Goal: Information Seeking & Learning: Learn about a topic

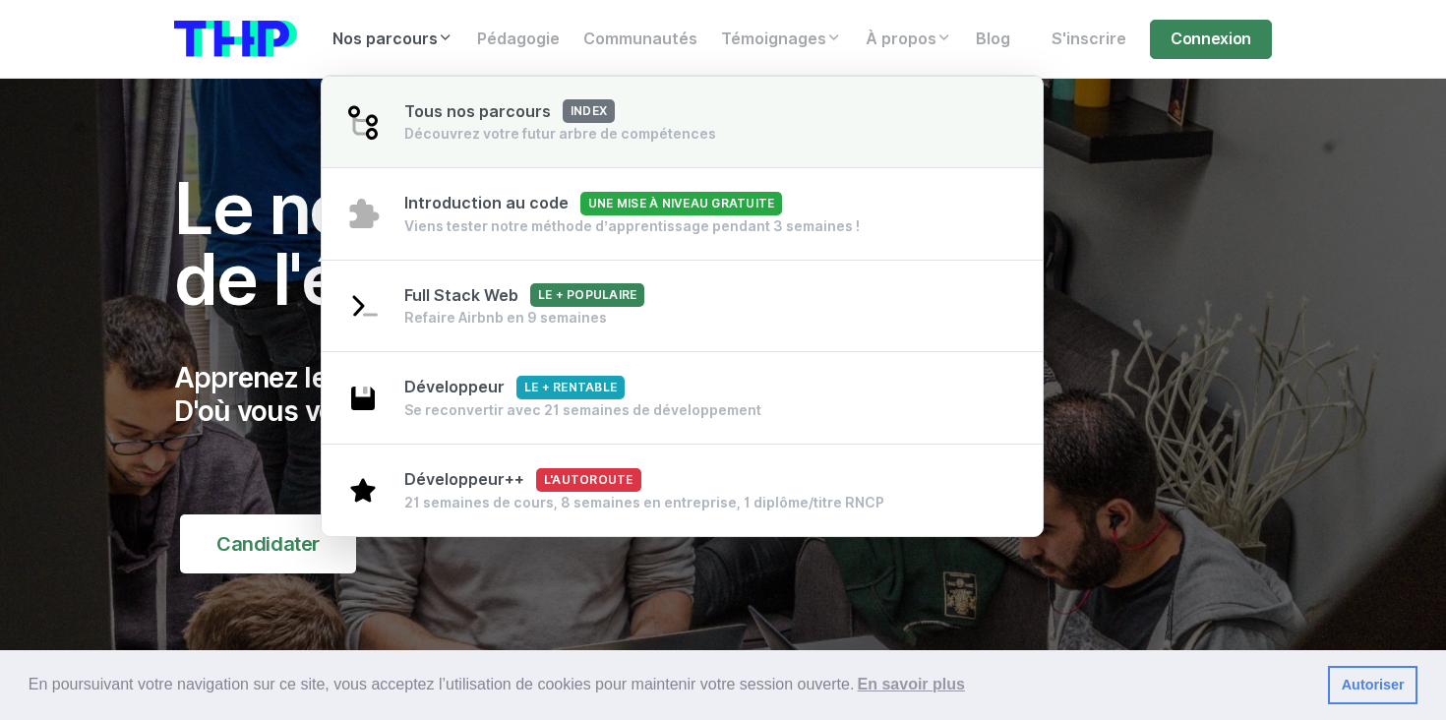
click at [672, 131] on div "Découvrez votre futur arbre de compétences" at bounding box center [560, 134] width 312 height 20
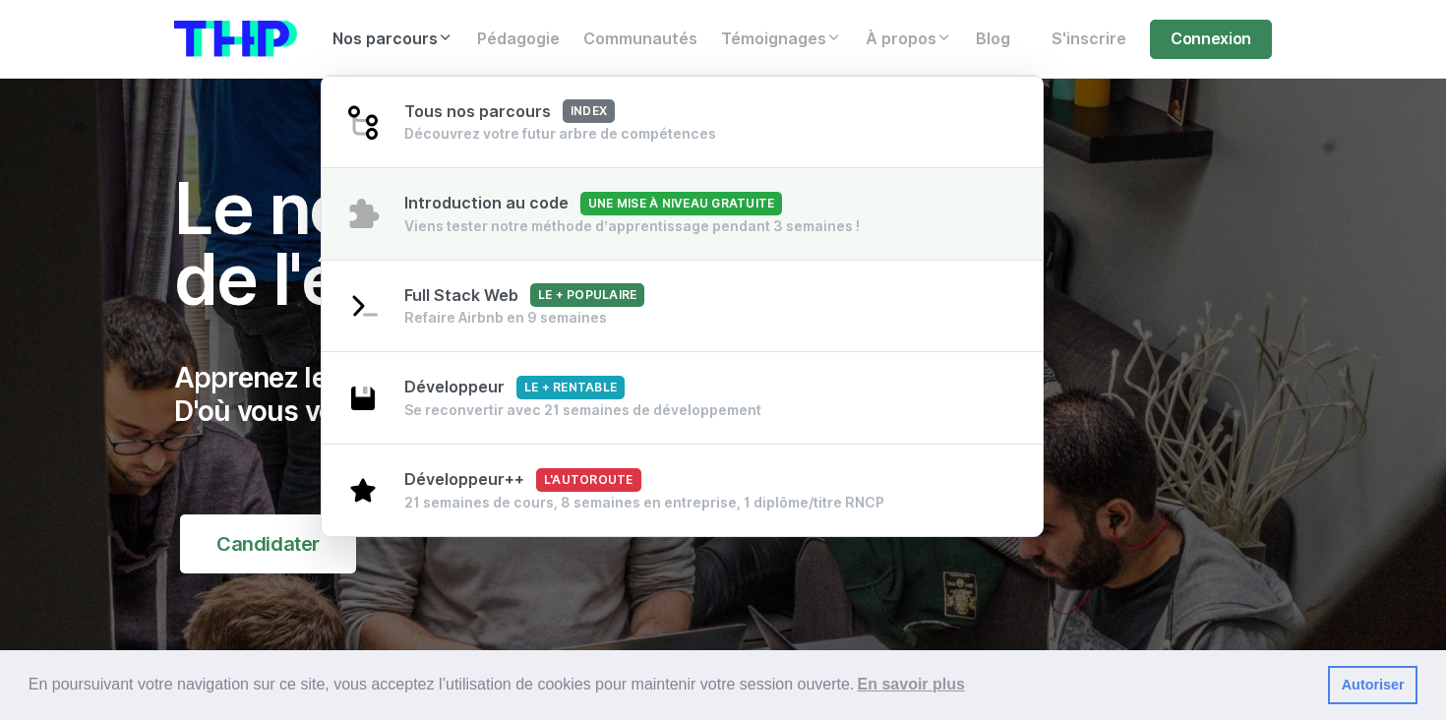
click at [458, 215] on div "Introduction au code Une mise à niveau gratuite Viens tester notre méthode d’ap…" at bounding box center [631, 214] width 455 height 44
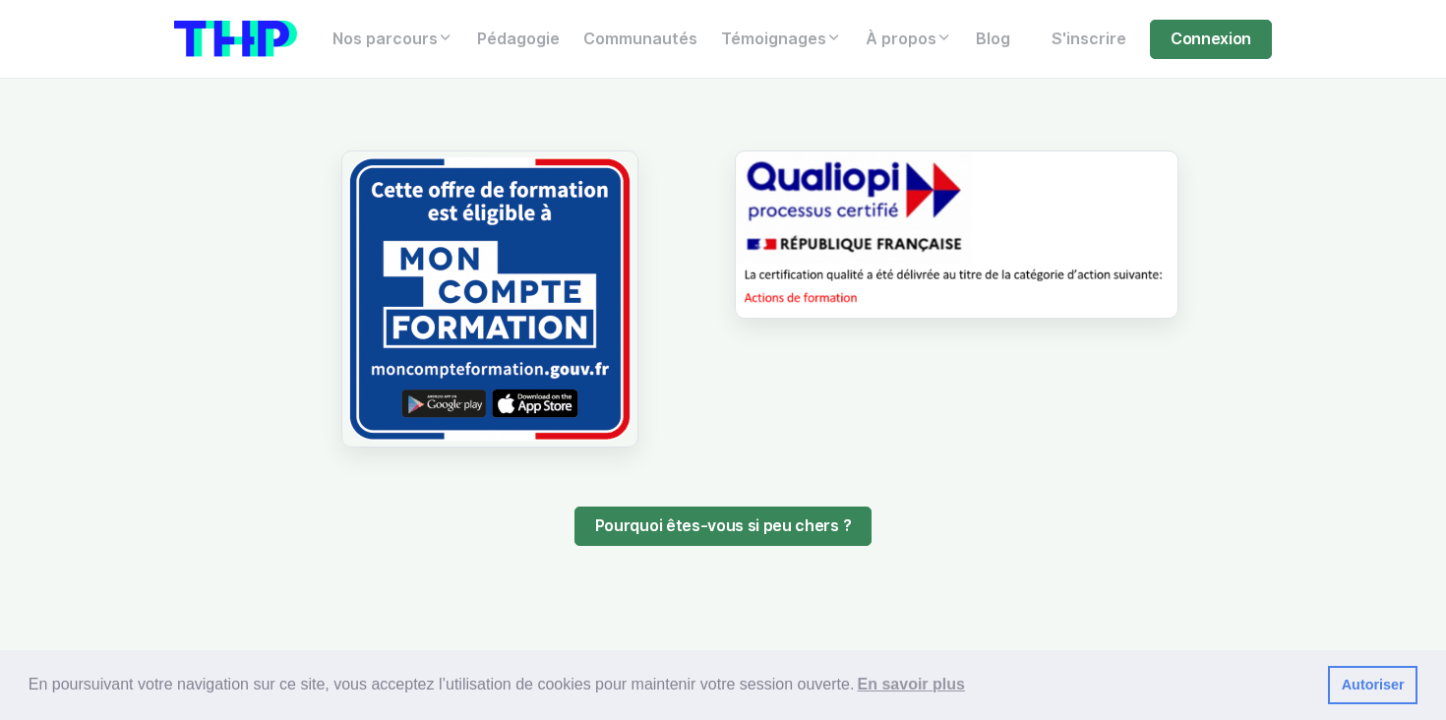
scroll to position [1859, 0]
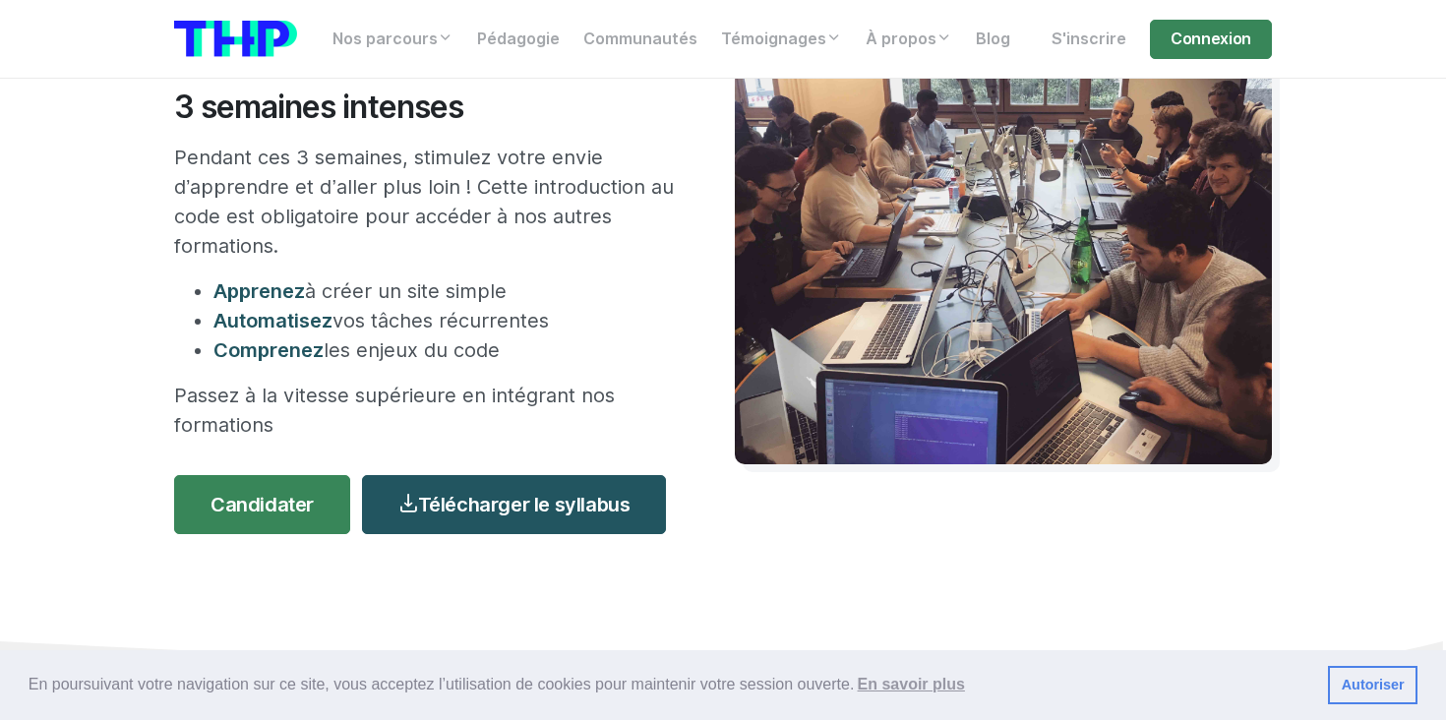
scroll to position [238, 0]
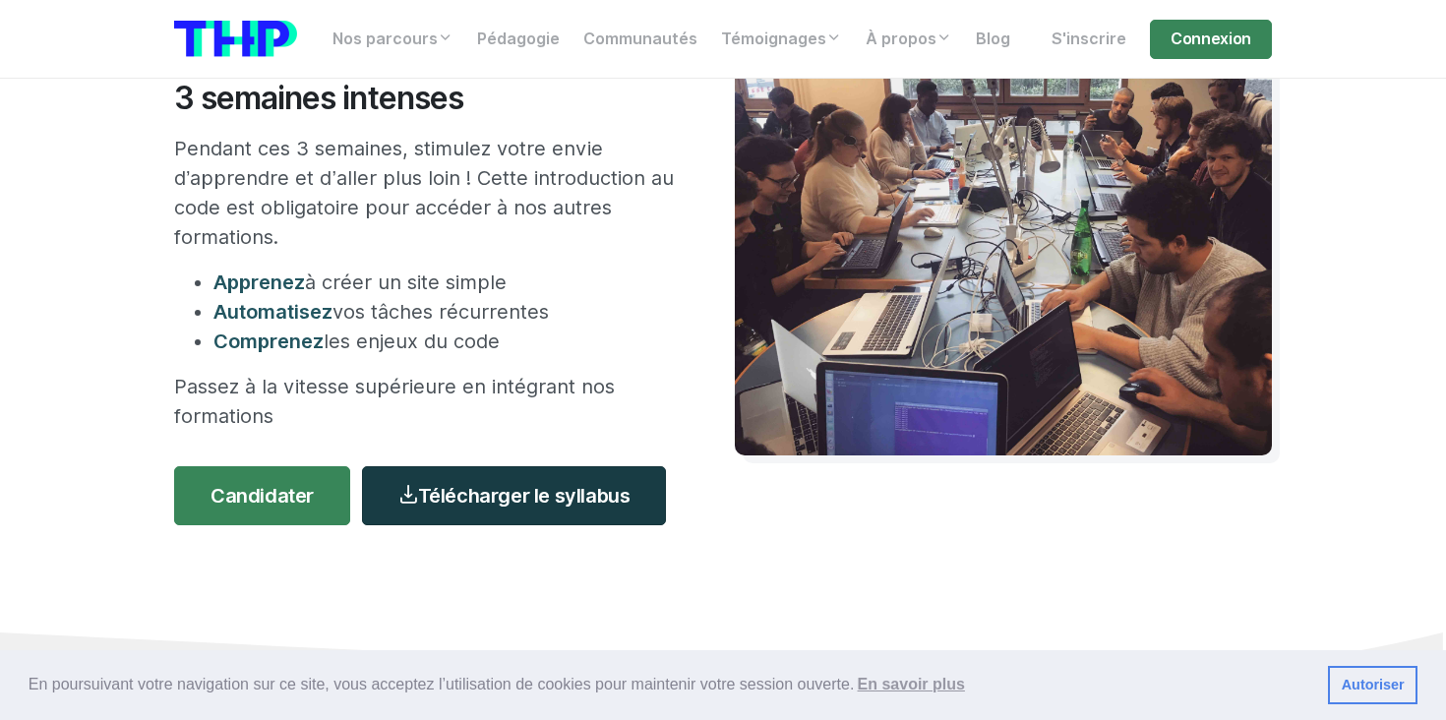
click at [517, 491] on link "Télécharger le syllabus" at bounding box center [514, 495] width 304 height 59
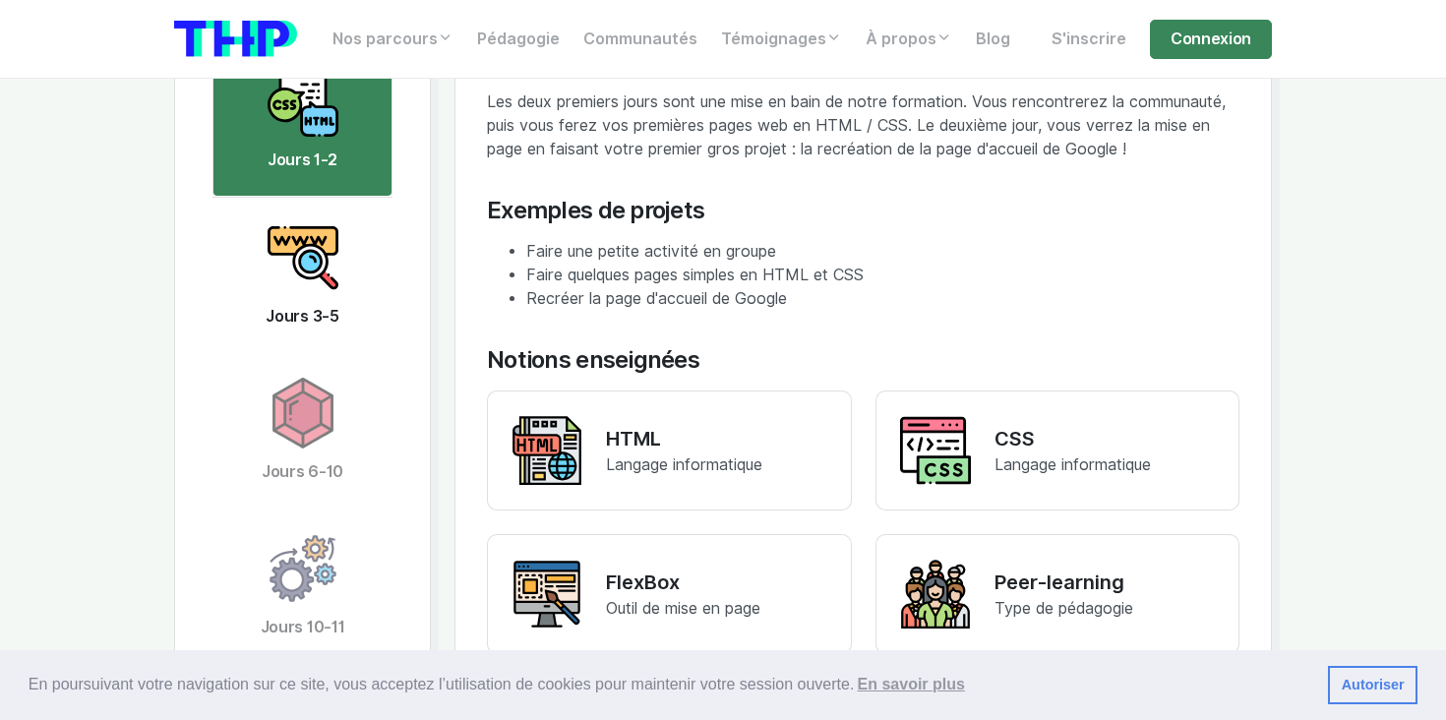
scroll to position [3859, 0]
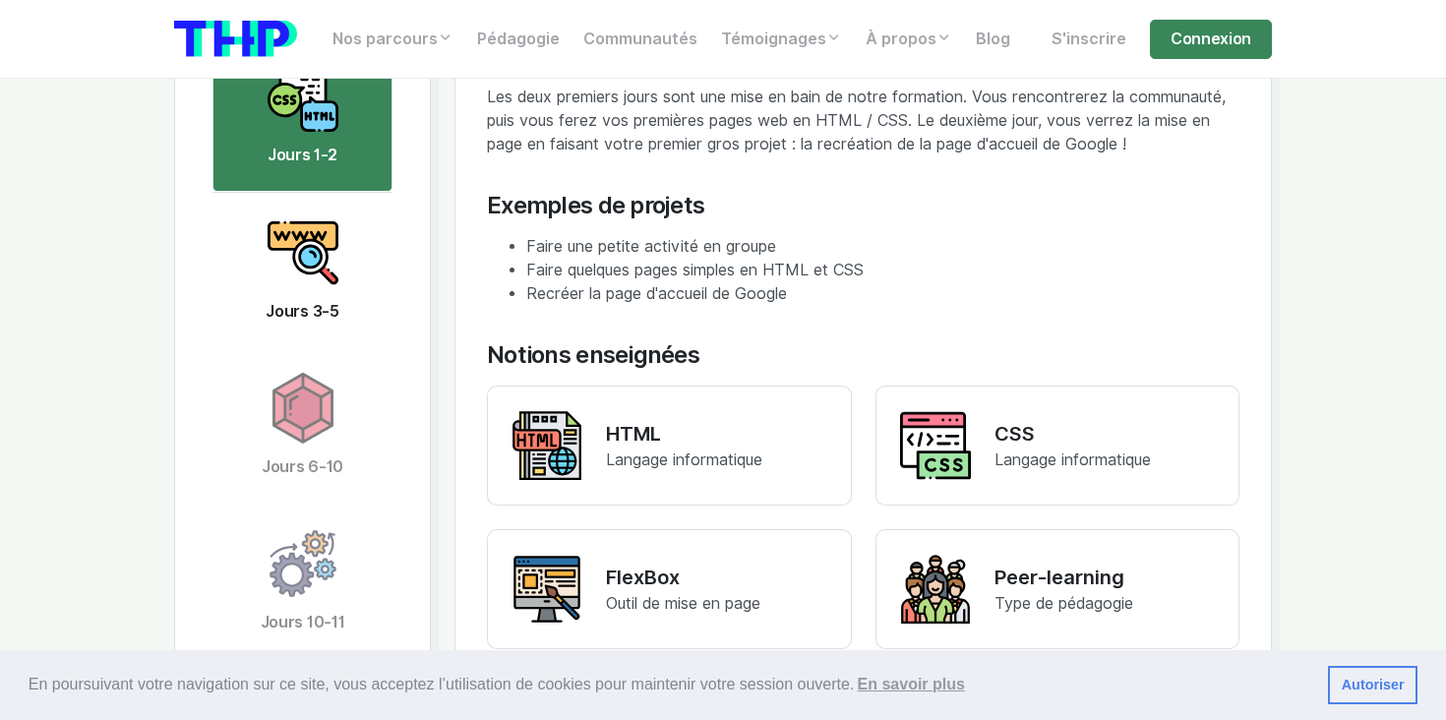
click at [336, 276] on img at bounding box center [303, 252] width 71 height 71
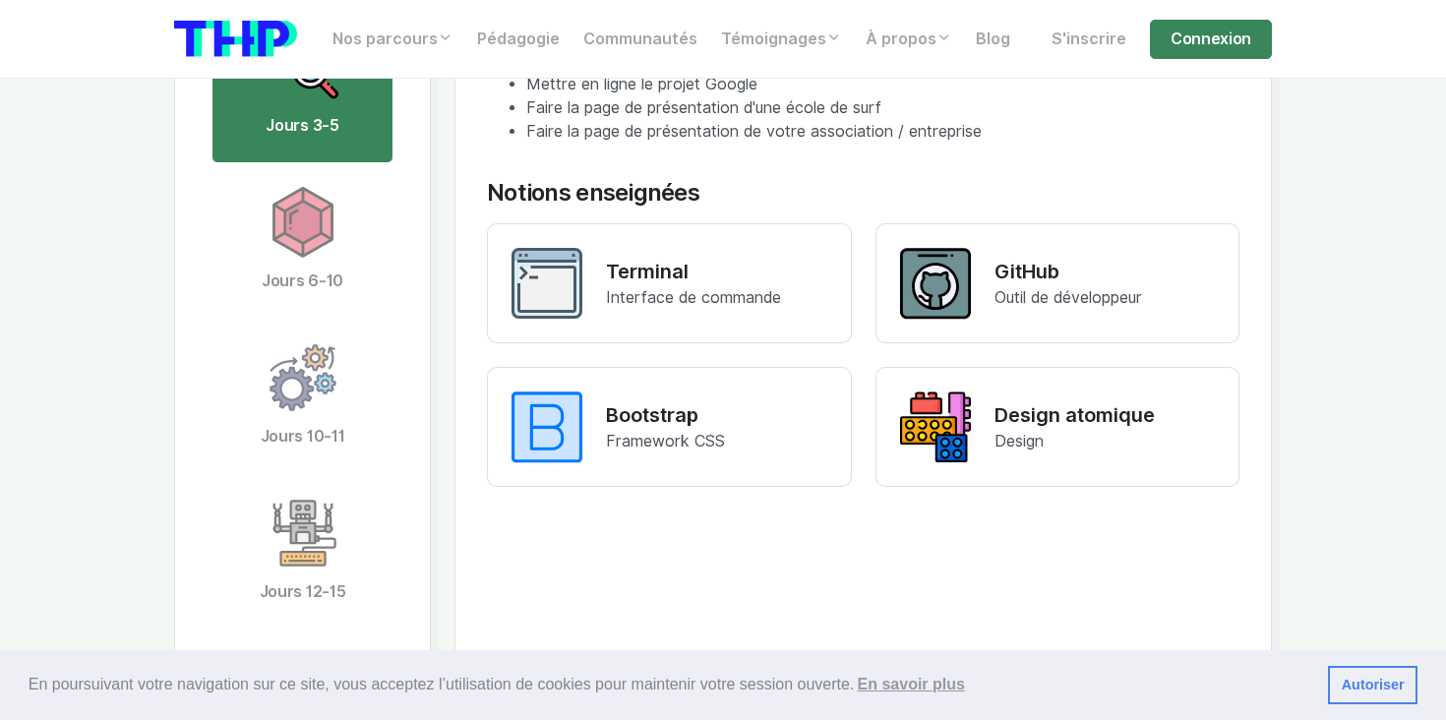
scroll to position [4046, 0]
click at [308, 243] on img at bounding box center [303, 221] width 71 height 71
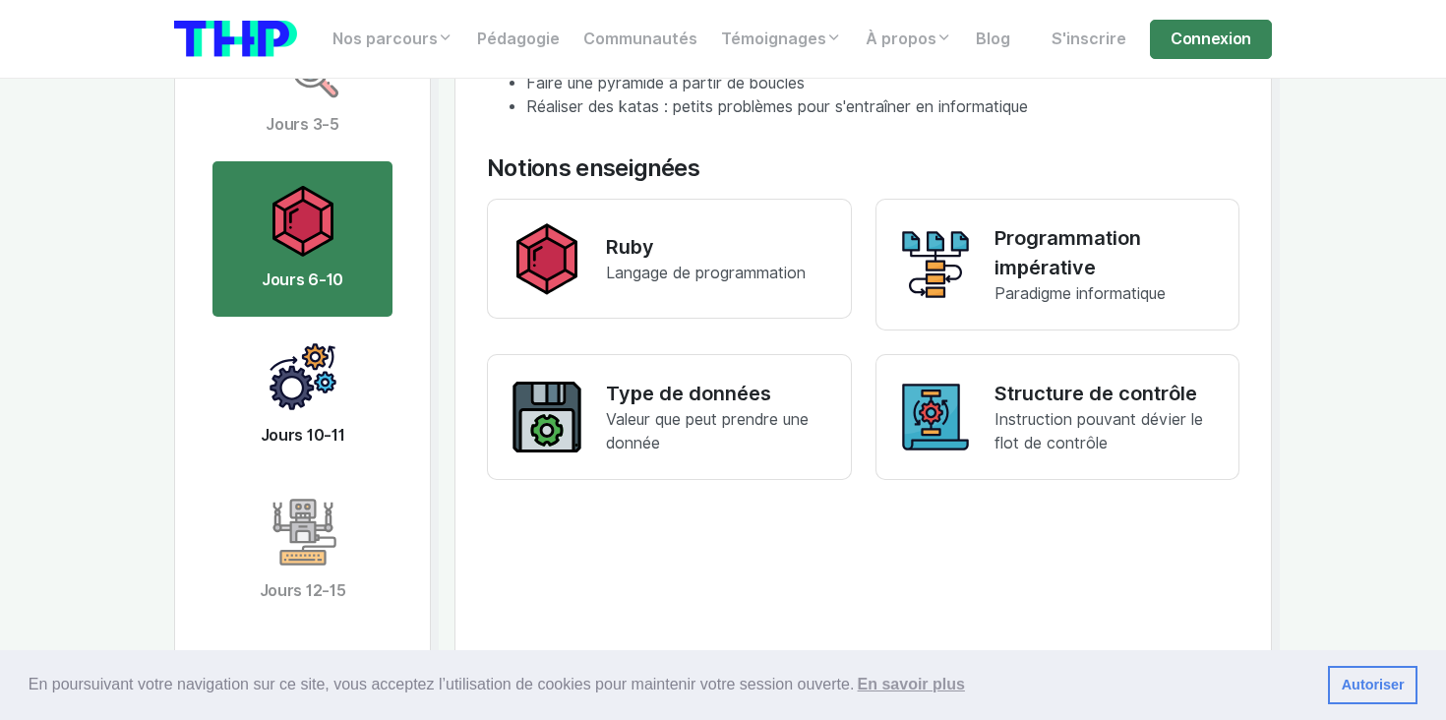
click at [320, 378] on img at bounding box center [303, 376] width 71 height 71
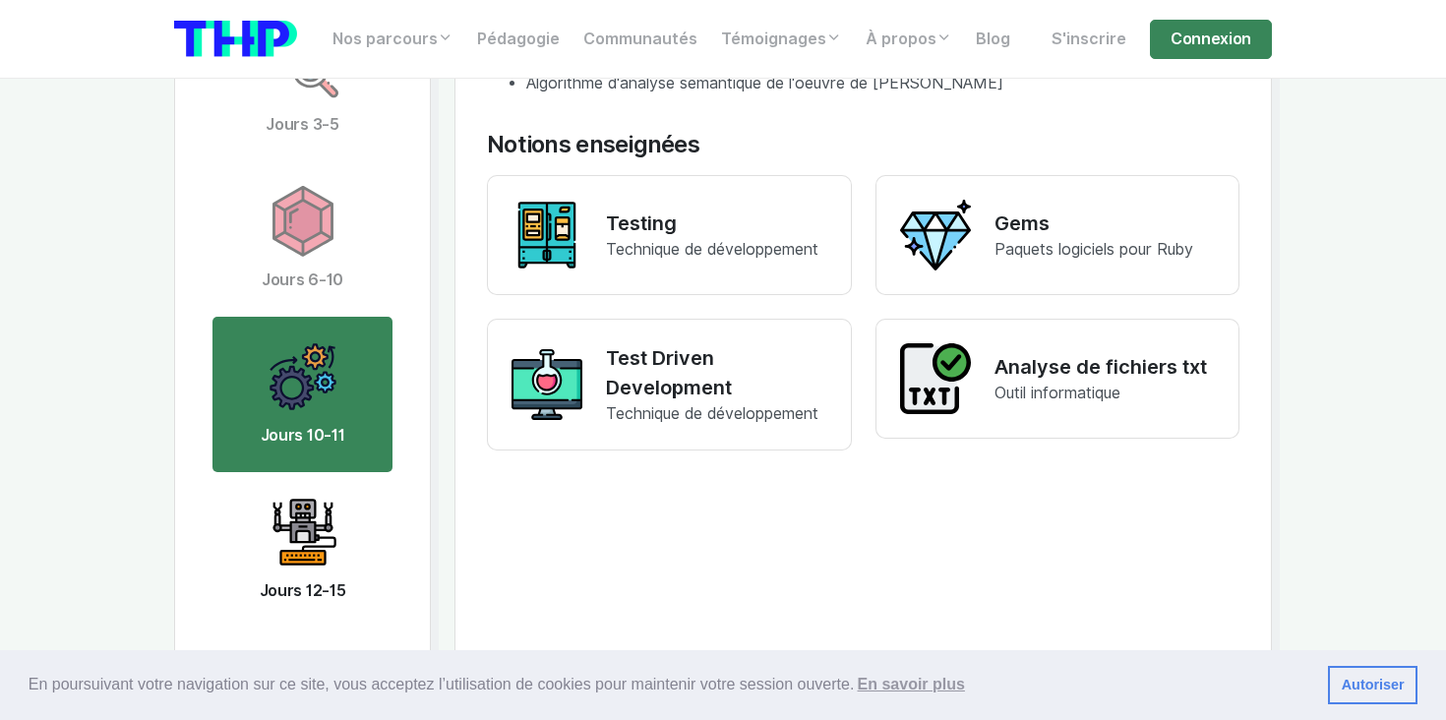
click at [312, 520] on img at bounding box center [303, 532] width 71 height 71
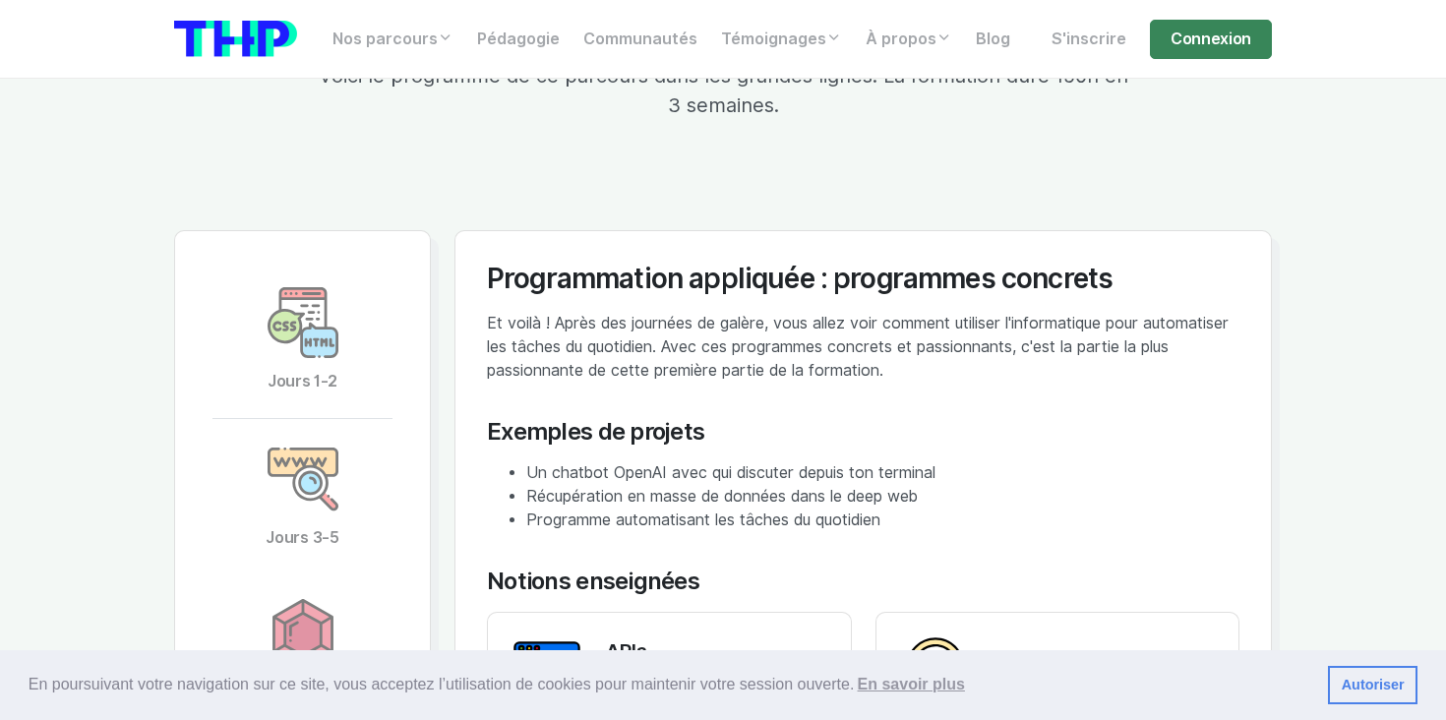
scroll to position [3505, 0]
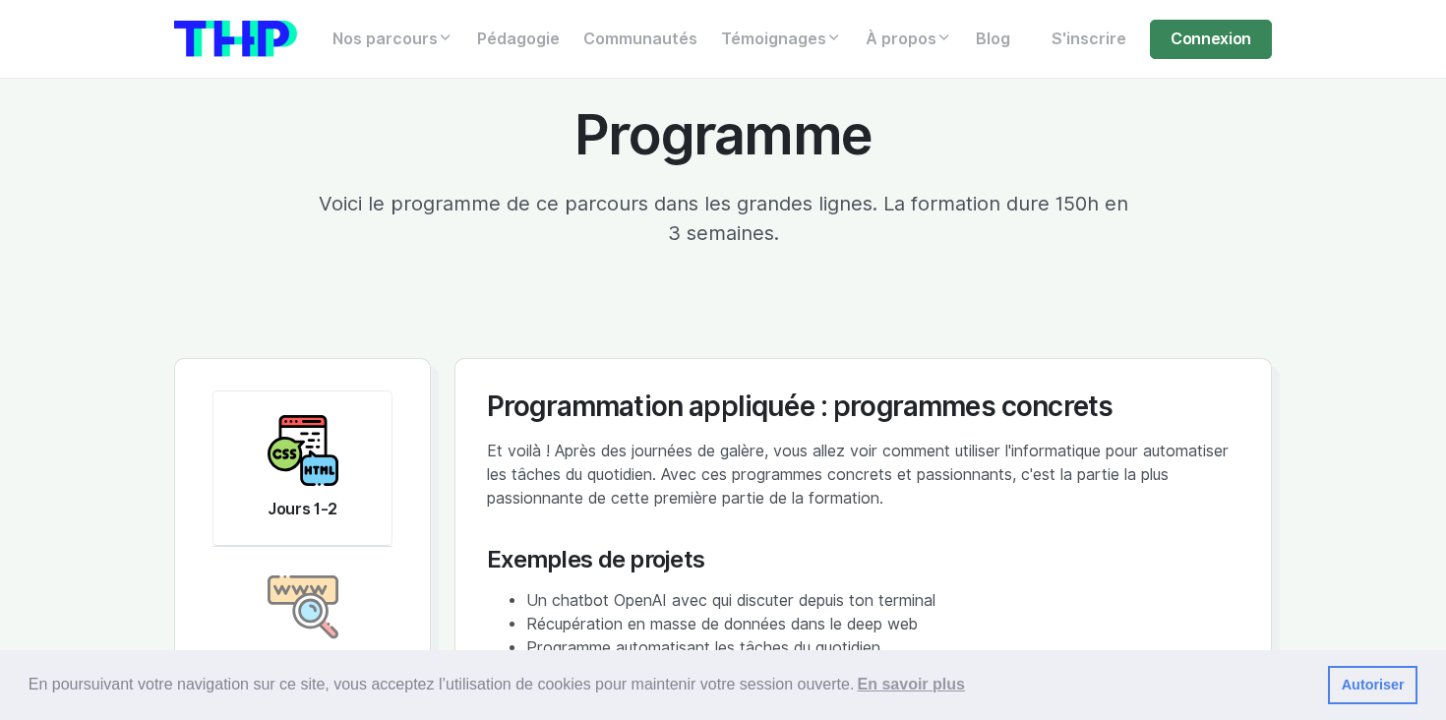
click at [322, 443] on img at bounding box center [303, 450] width 71 height 71
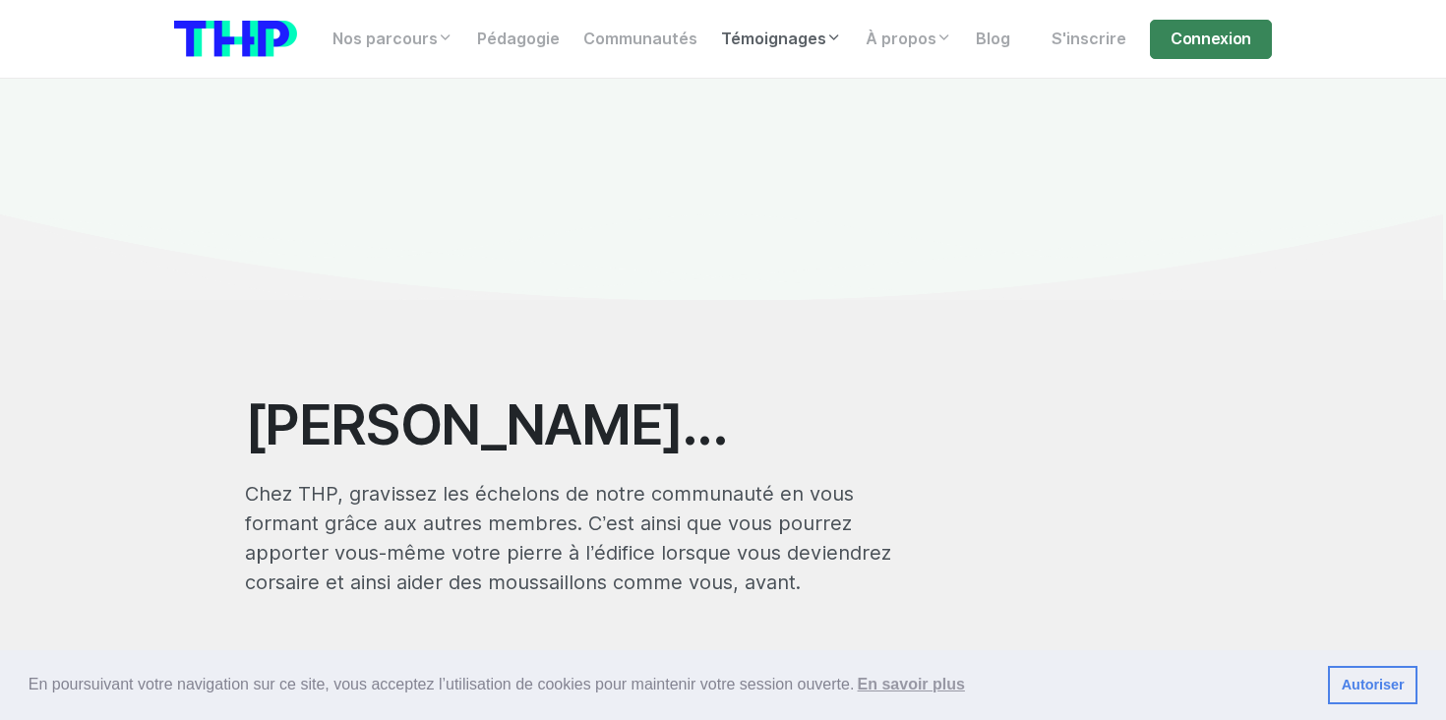
scroll to position [12529, 0]
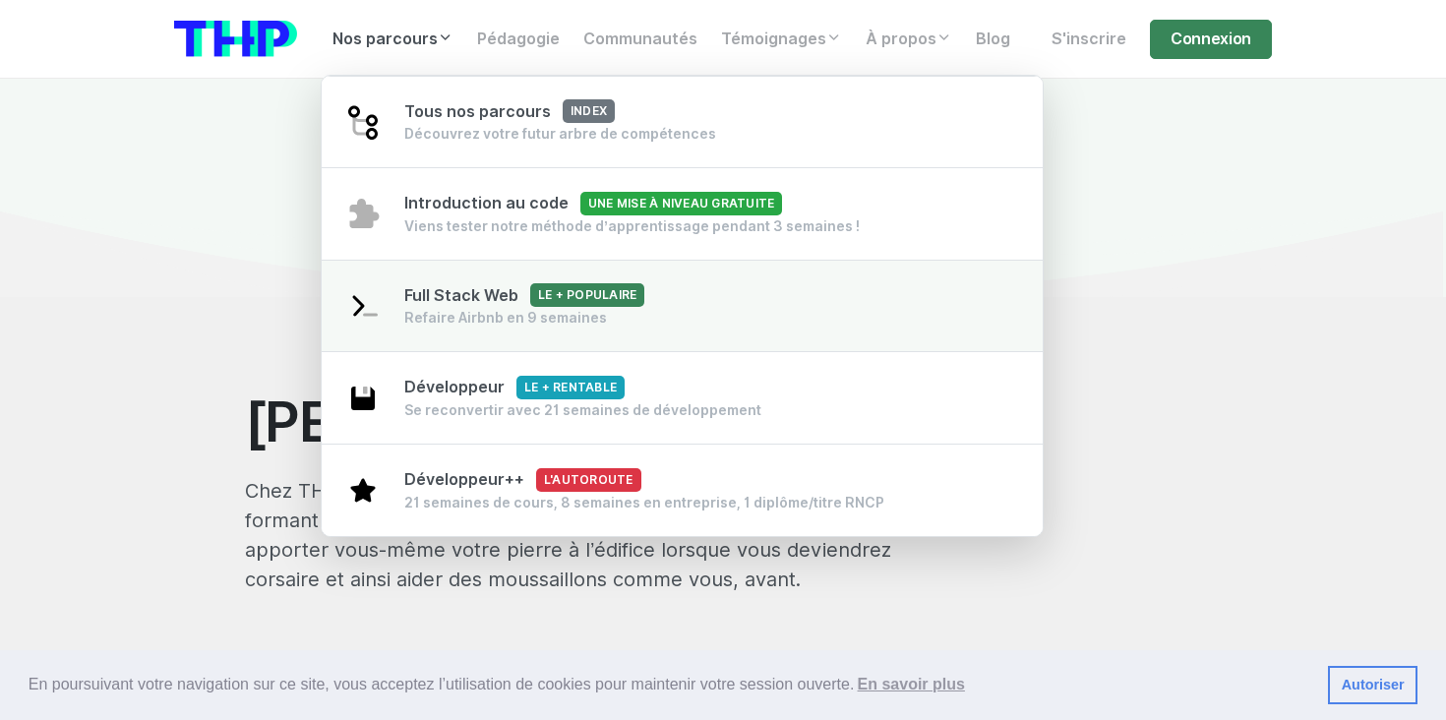
click at [453, 307] on div "Full Stack Web Le + populaire Refaire Airbnb en 9 semaines" at bounding box center [524, 306] width 240 height 44
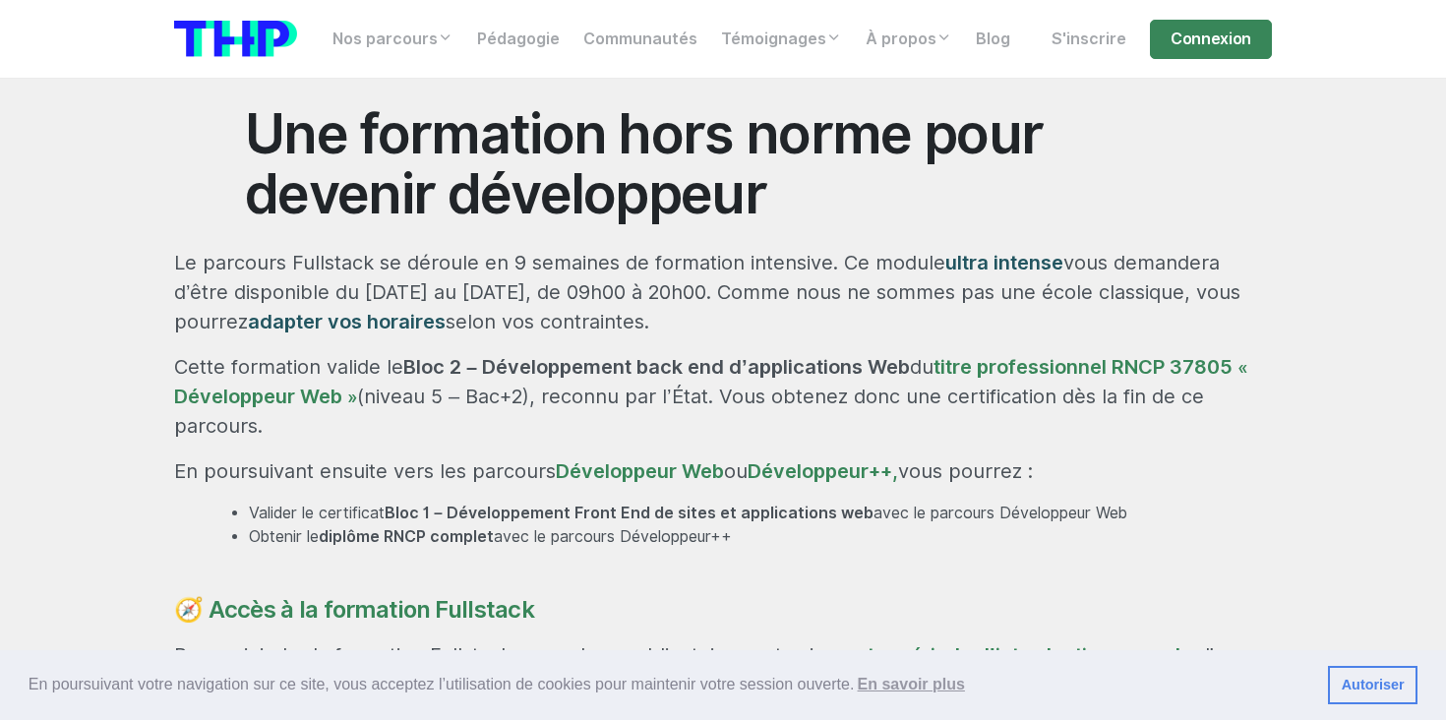
scroll to position [332, 0]
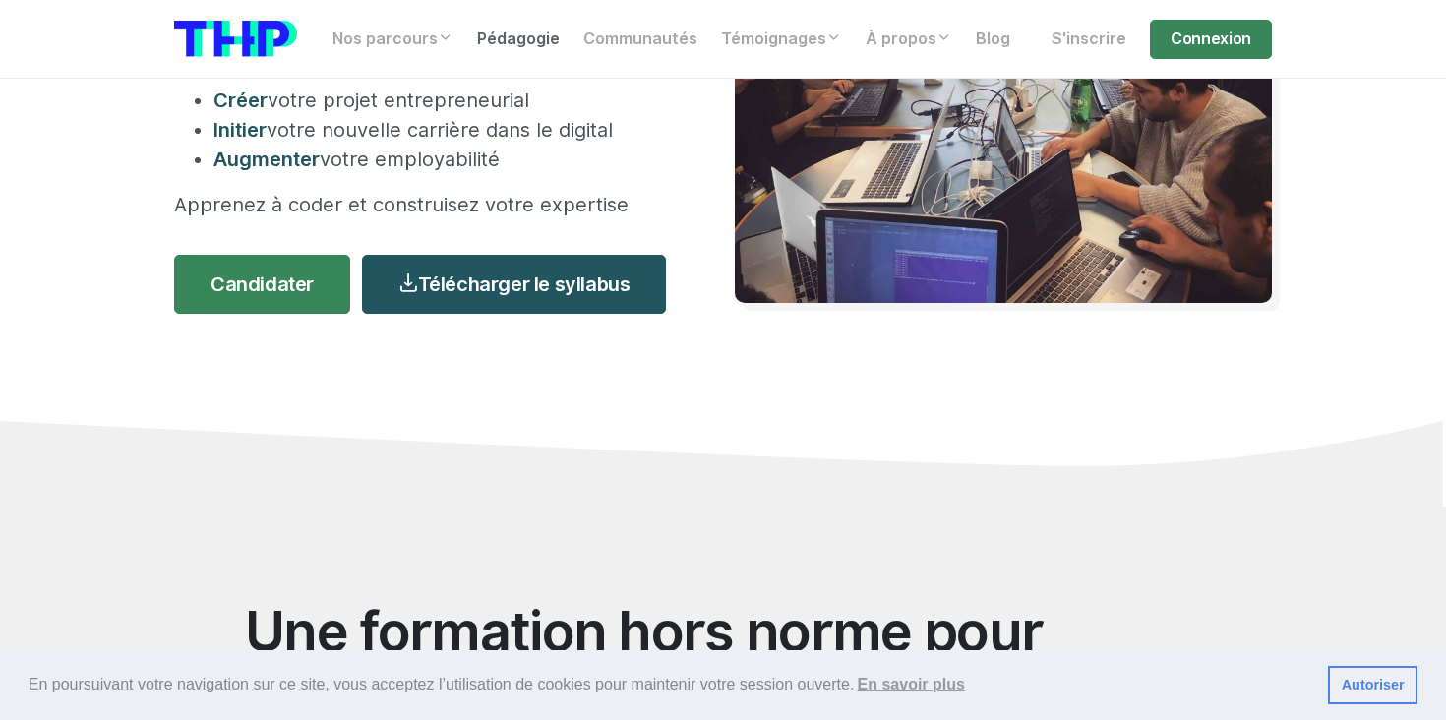
click at [515, 49] on link "Pédagogie" at bounding box center [518, 39] width 106 height 39
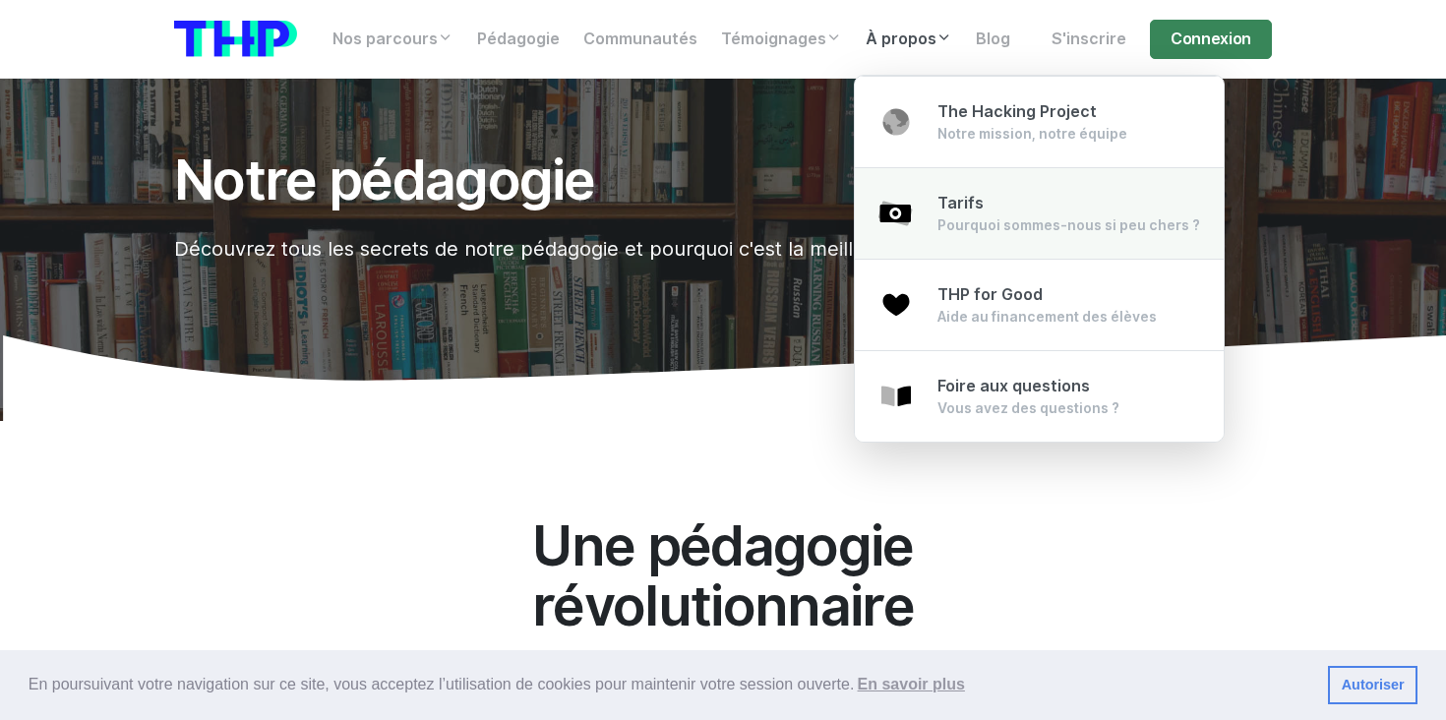
click at [983, 225] on div "Pourquoi sommes-nous si peu chers ?" at bounding box center [1069, 225] width 263 height 20
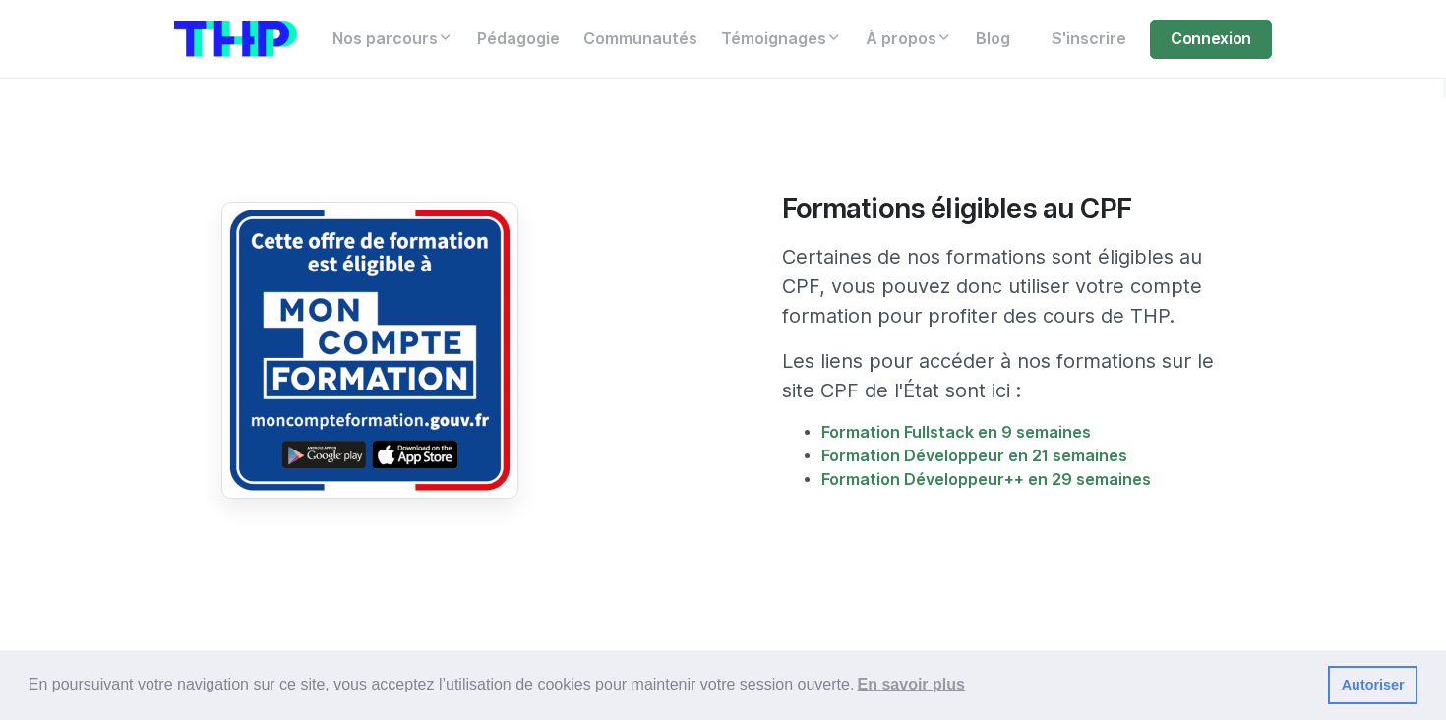
scroll to position [3495, 0]
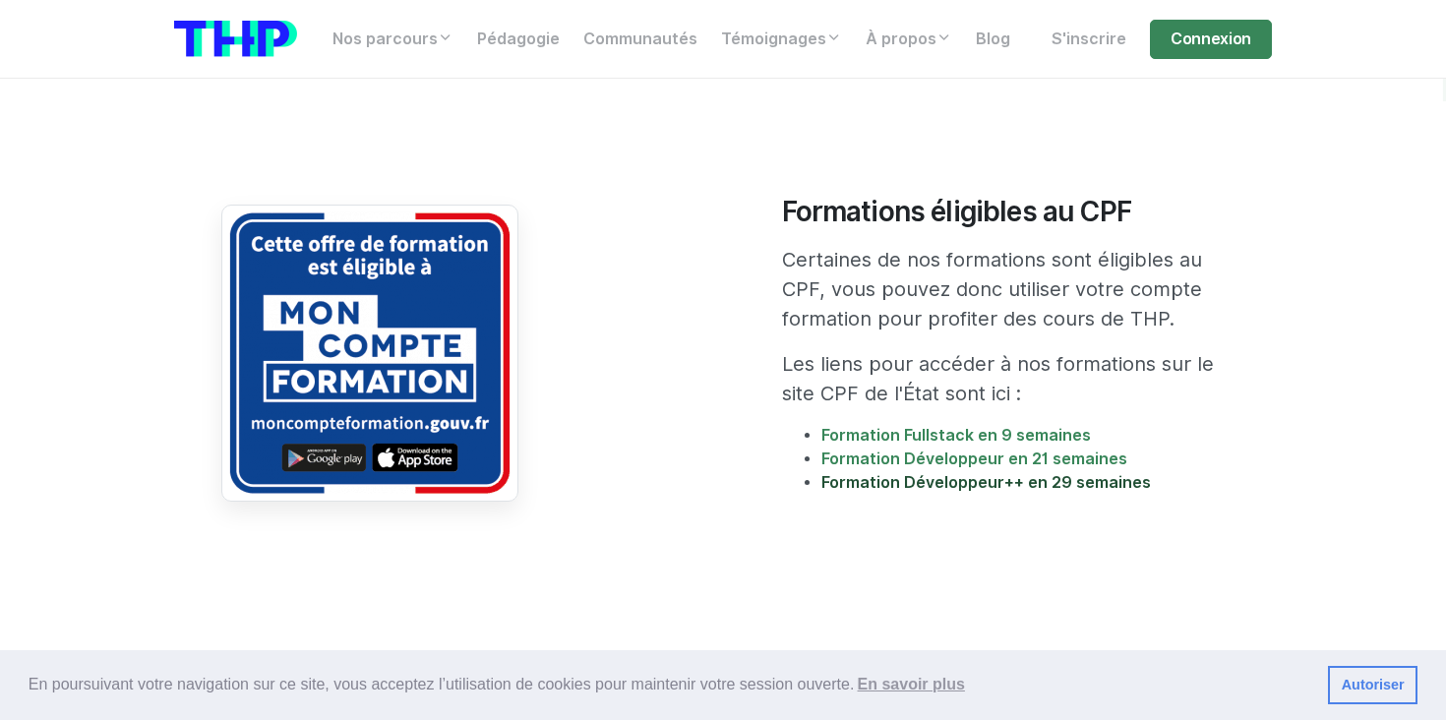
click at [1002, 473] on link "Formation Développeur++ en 29 semaines" at bounding box center [986, 482] width 330 height 19
click at [1044, 450] on link "Formation Développeur en 21 semaines" at bounding box center [974, 459] width 306 height 19
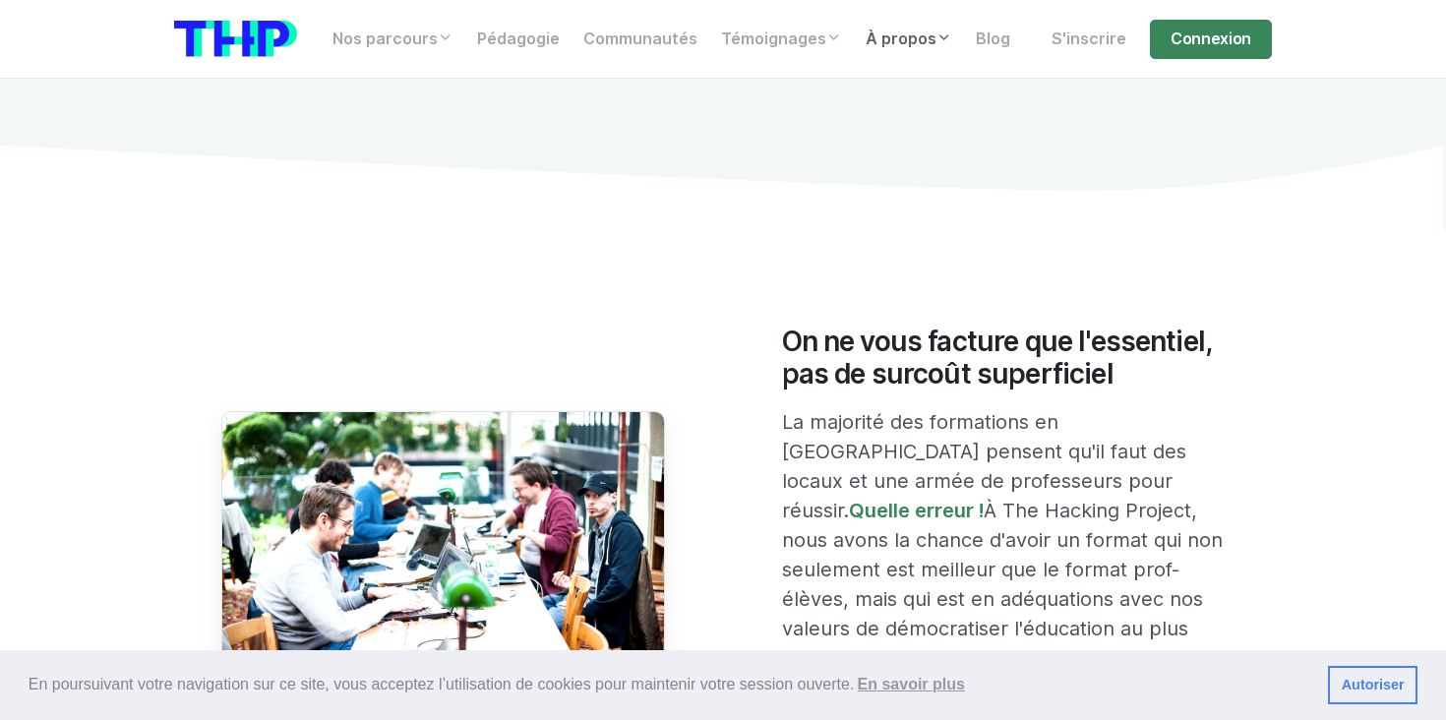
scroll to position [0, 0]
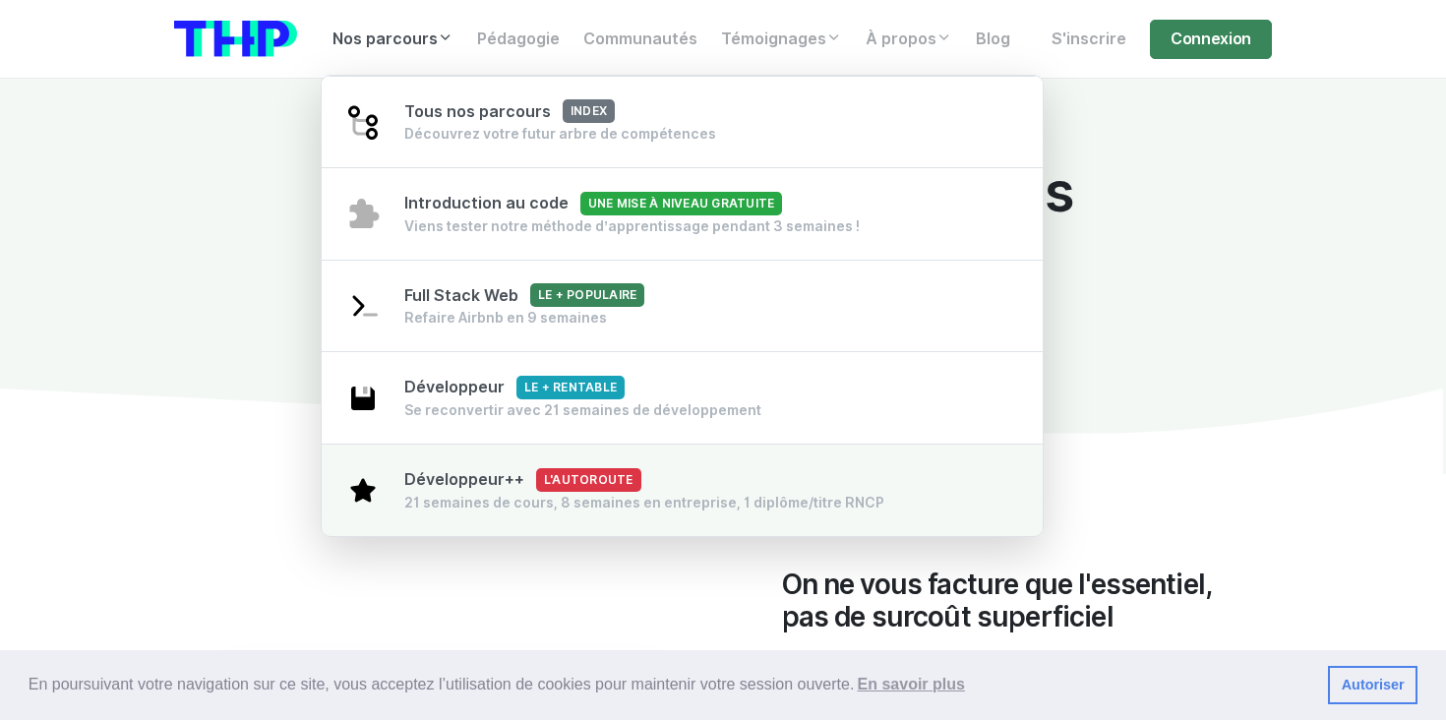
click at [499, 498] on div "21 semaines de cours, 8 semaines en entreprise, 1 diplôme/titre RNCP" at bounding box center [644, 503] width 480 height 20
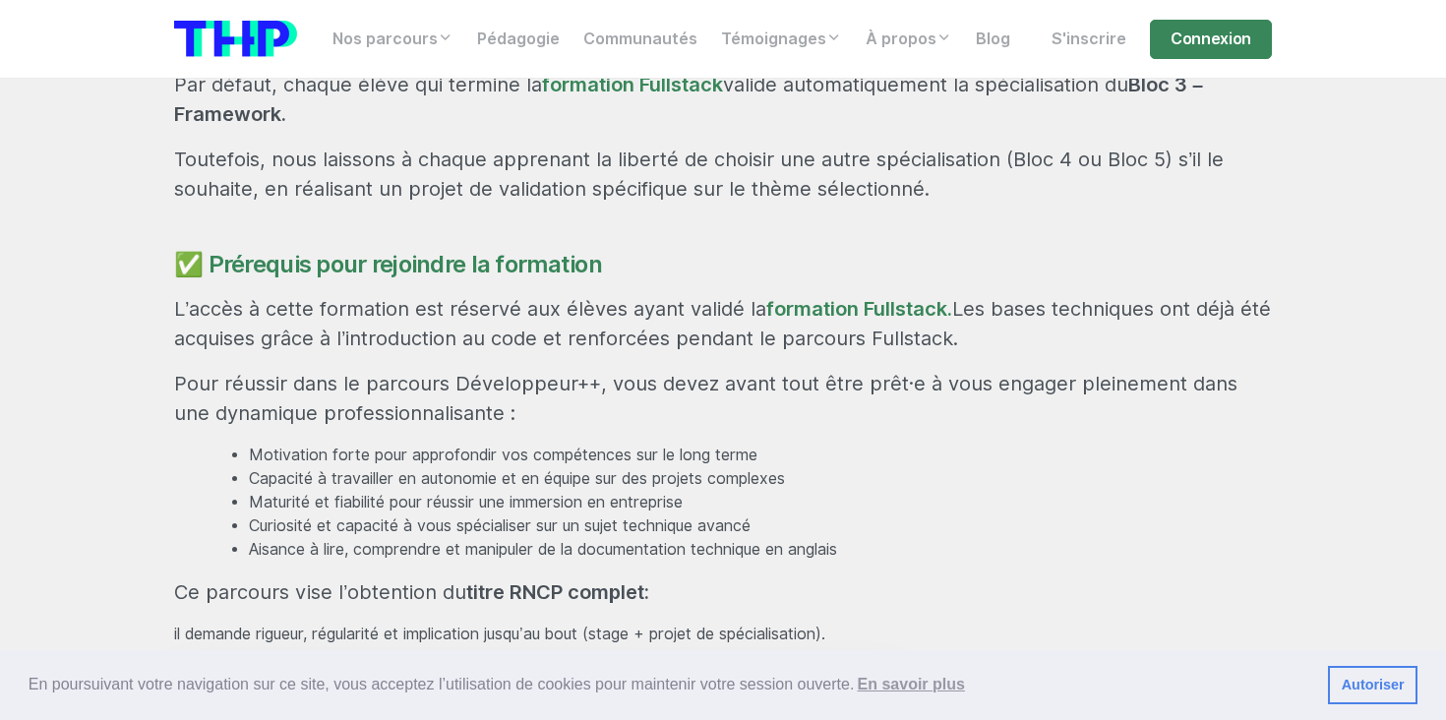
scroll to position [2165, 0]
